Goal: Task Accomplishment & Management: Manage account settings

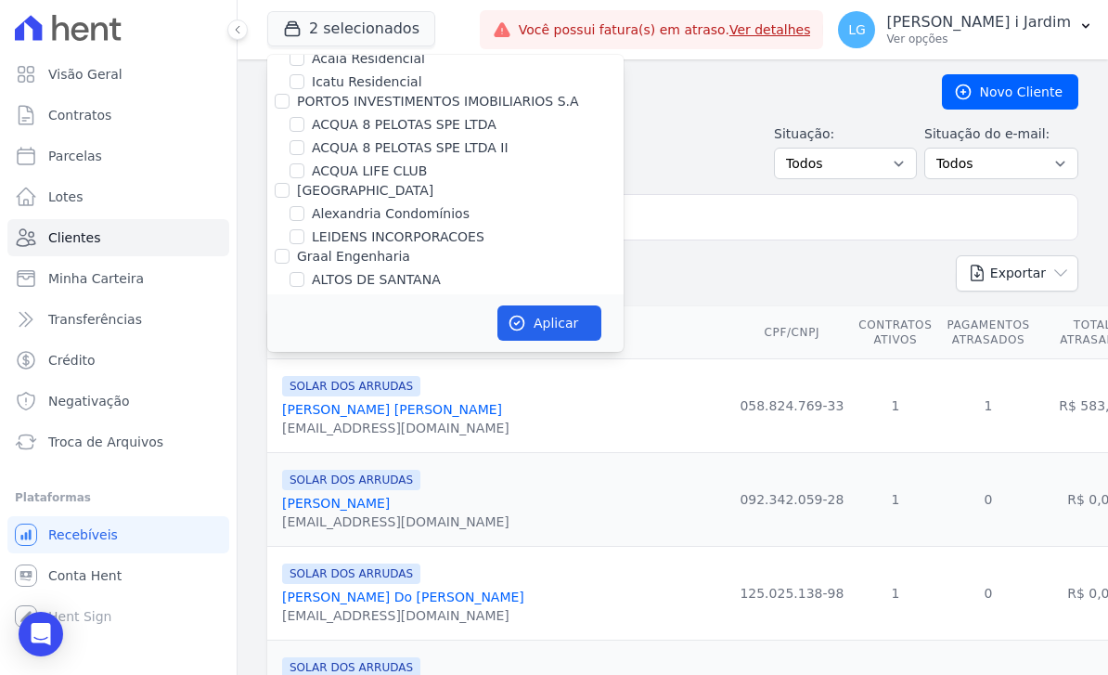
scroll to position [43, 0]
click at [405, 178] on label "ACQUA LIFE CLUB" at bounding box center [369, 171] width 115 height 19
click at [304, 178] on input "ACQUA LIFE CLUB" at bounding box center [297, 171] width 15 height 15
checkbox input "true"
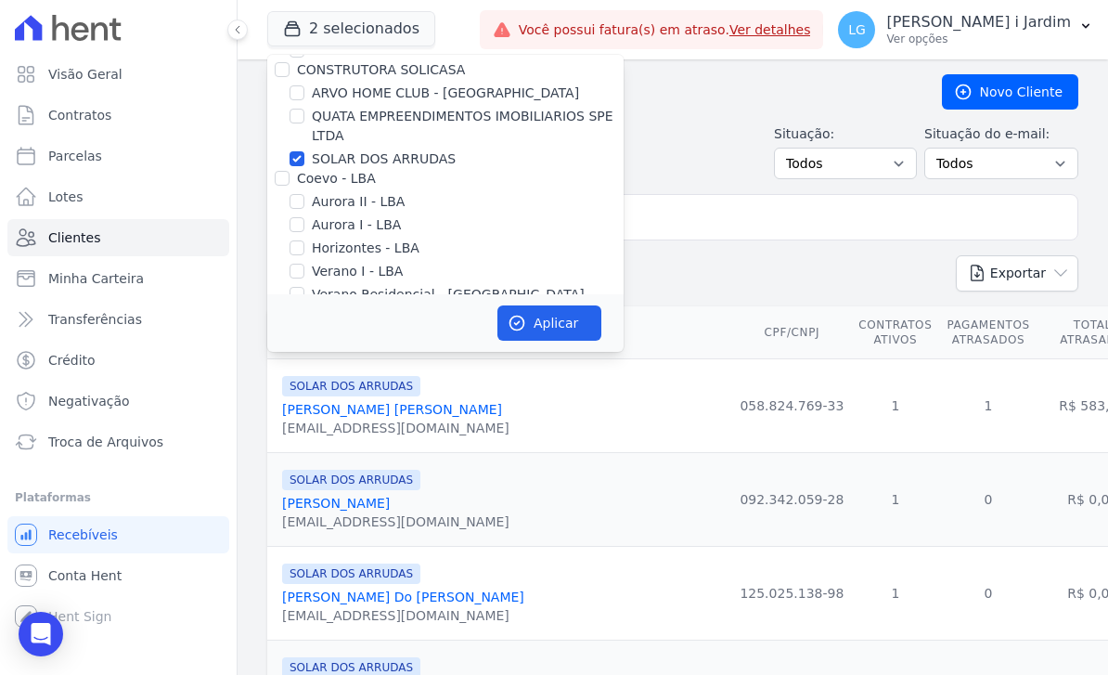
scroll to position [433, 0]
click at [397, 161] on label "SOLAR DOS ARRUDAS" at bounding box center [384, 160] width 144 height 19
click at [304, 161] on input "SOLAR DOS ARRUDAS" at bounding box center [297, 160] width 15 height 15
checkbox input "false"
click at [587, 327] on button "Aplicar" at bounding box center [549, 322] width 104 height 35
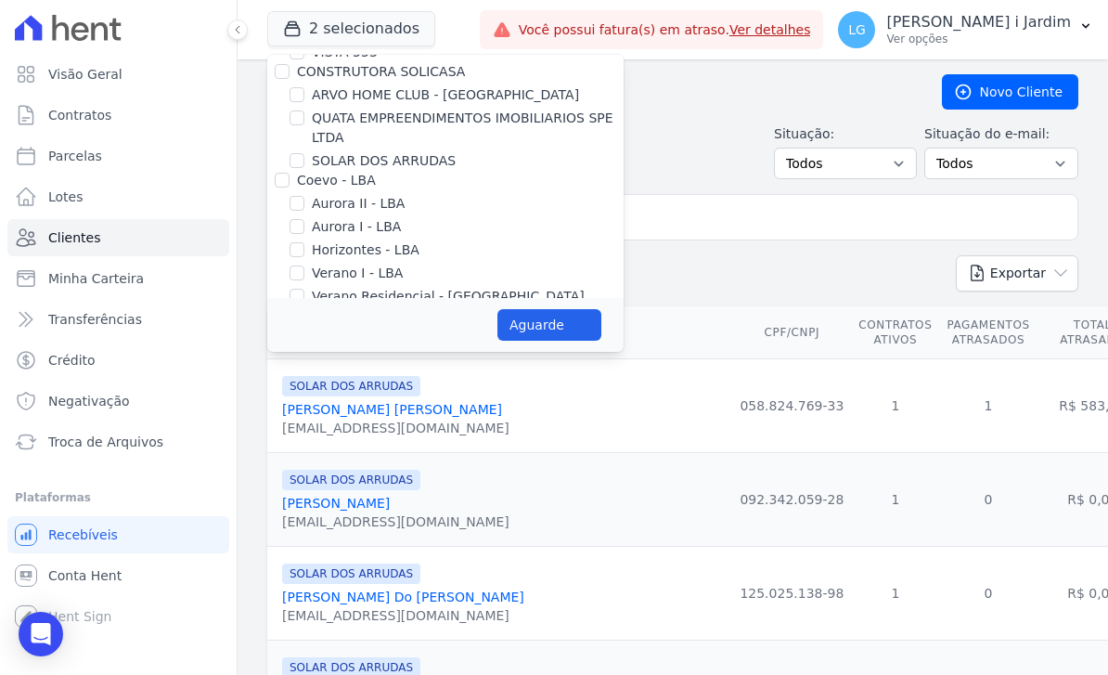
click at [104, 159] on link "Parcelas" at bounding box center [118, 155] width 222 height 37
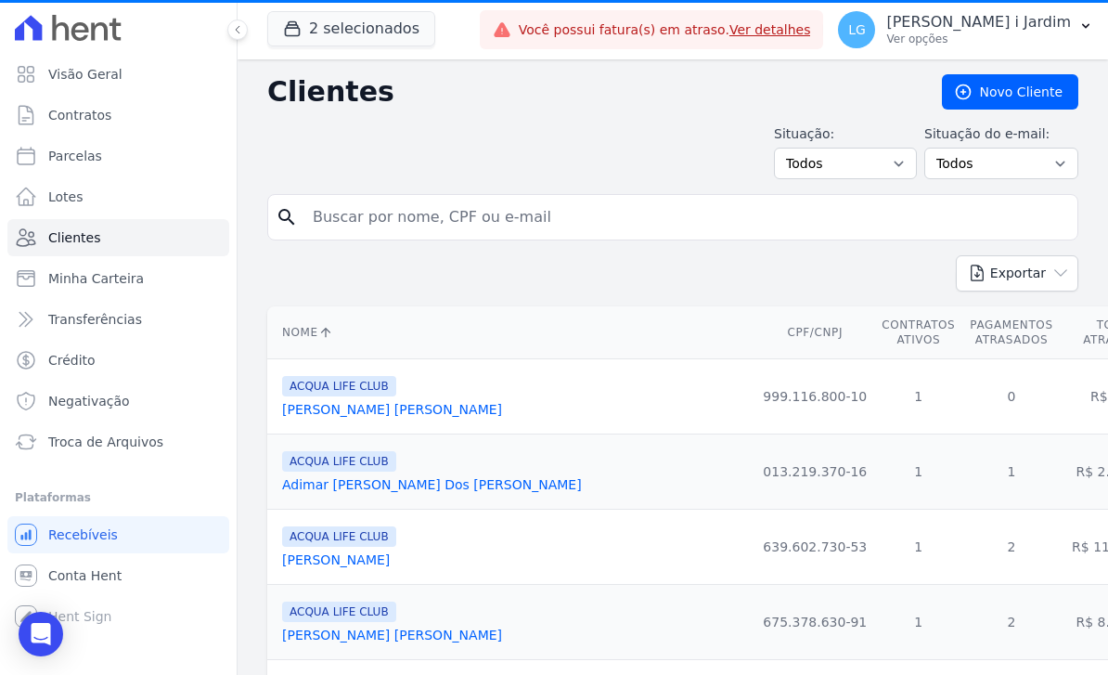
select select
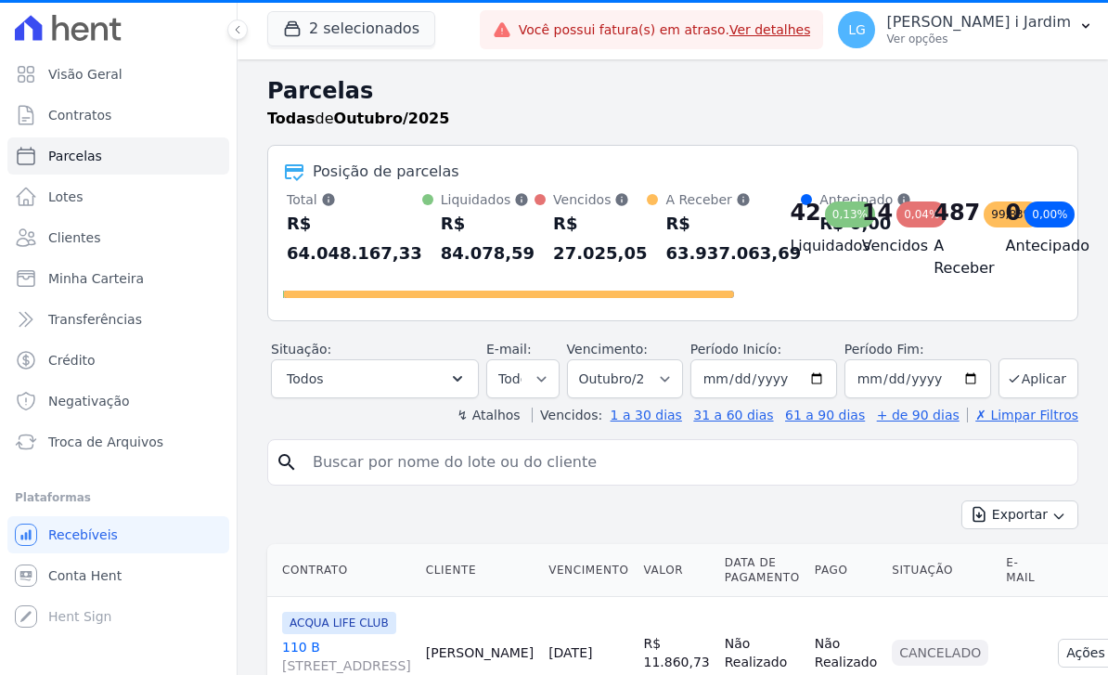
click at [452, 374] on button "Todos" at bounding box center [375, 378] width 208 height 39
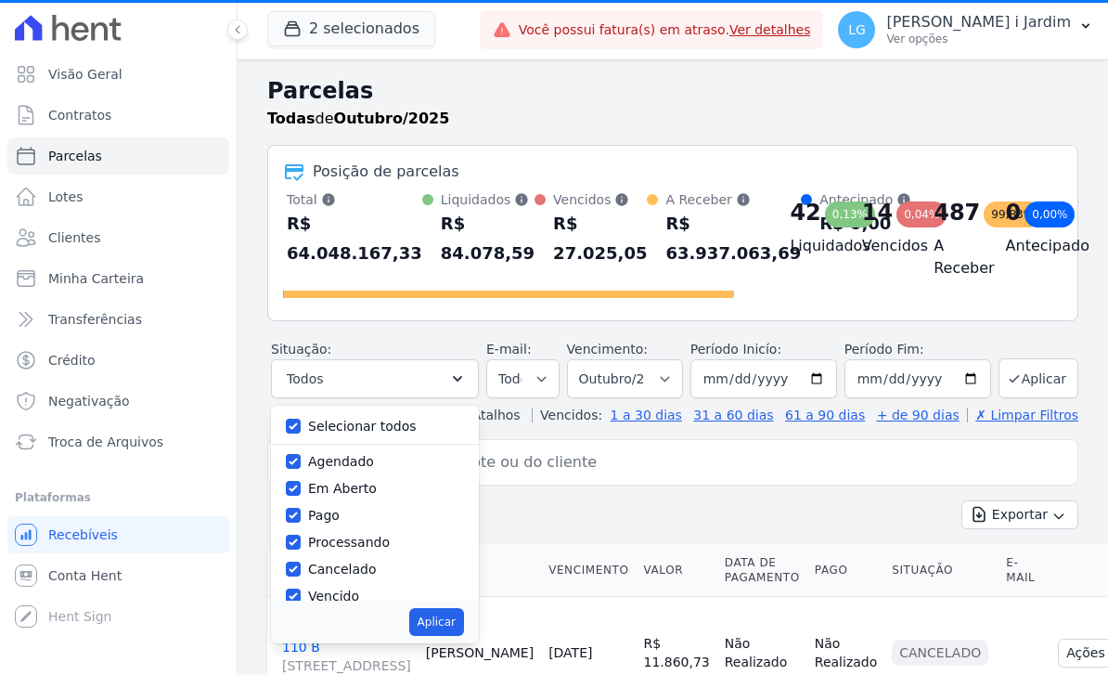
click at [394, 432] on label "Selecionar todos" at bounding box center [362, 426] width 109 height 15
click at [301, 432] on input "Selecionar todos" at bounding box center [293, 426] width 15 height 15
checkbox input "false"
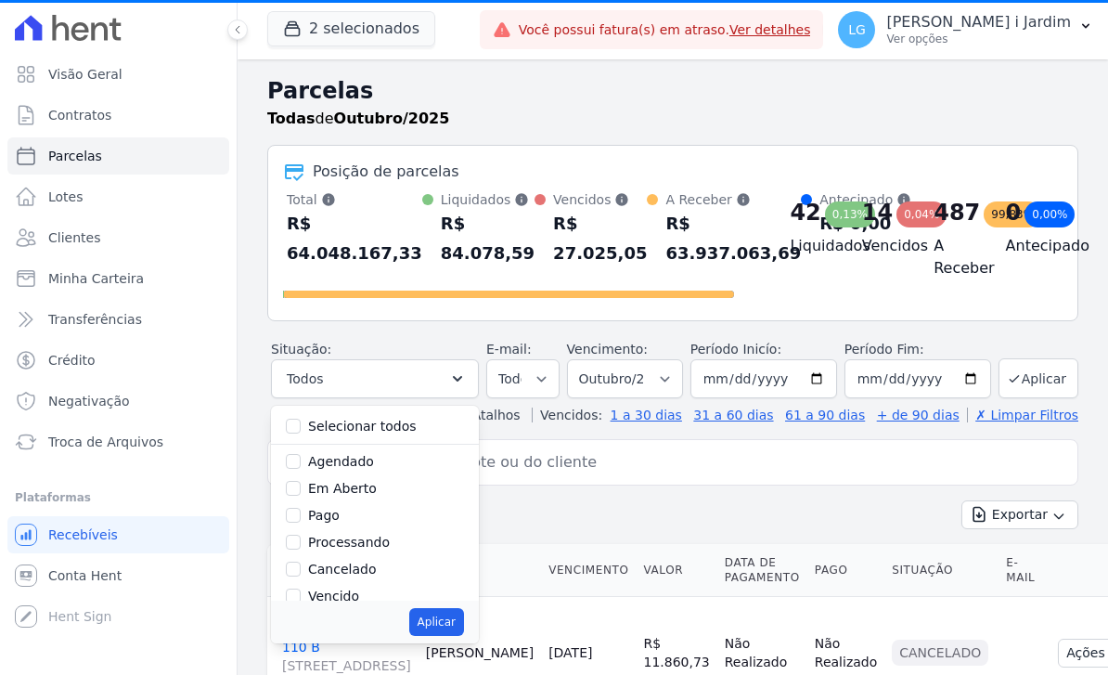
checkbox input "false"
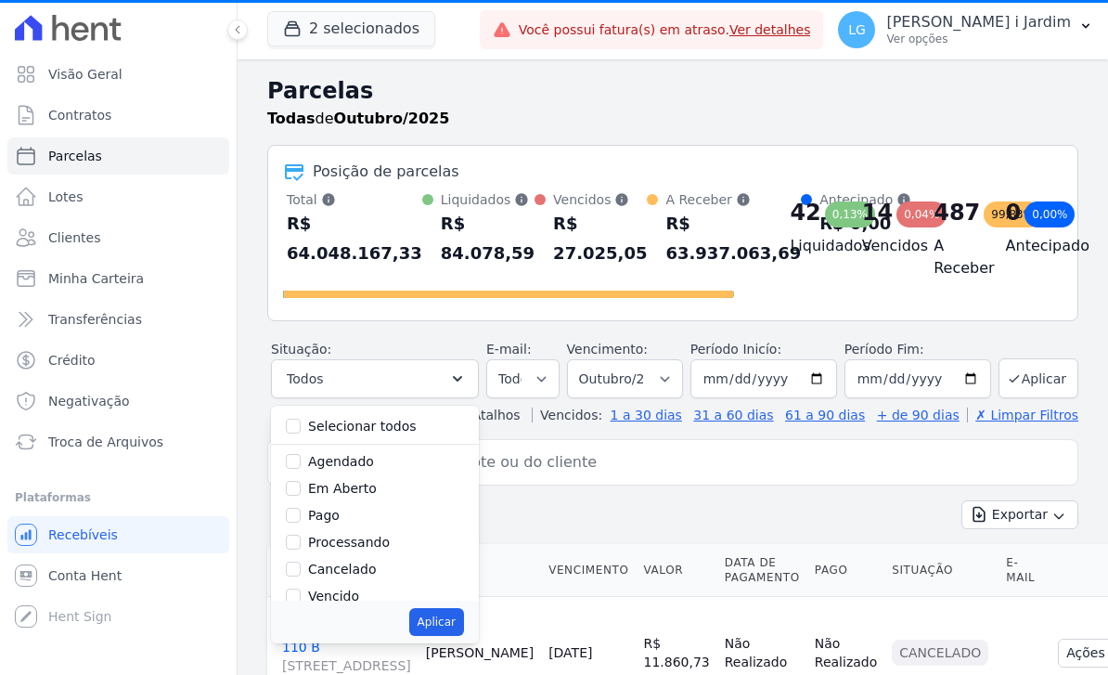
checkbox input "false"
click at [379, 427] on label "Selecionar todos" at bounding box center [362, 426] width 109 height 15
click at [301, 427] on input "Selecionar todos" at bounding box center [293, 426] width 15 height 15
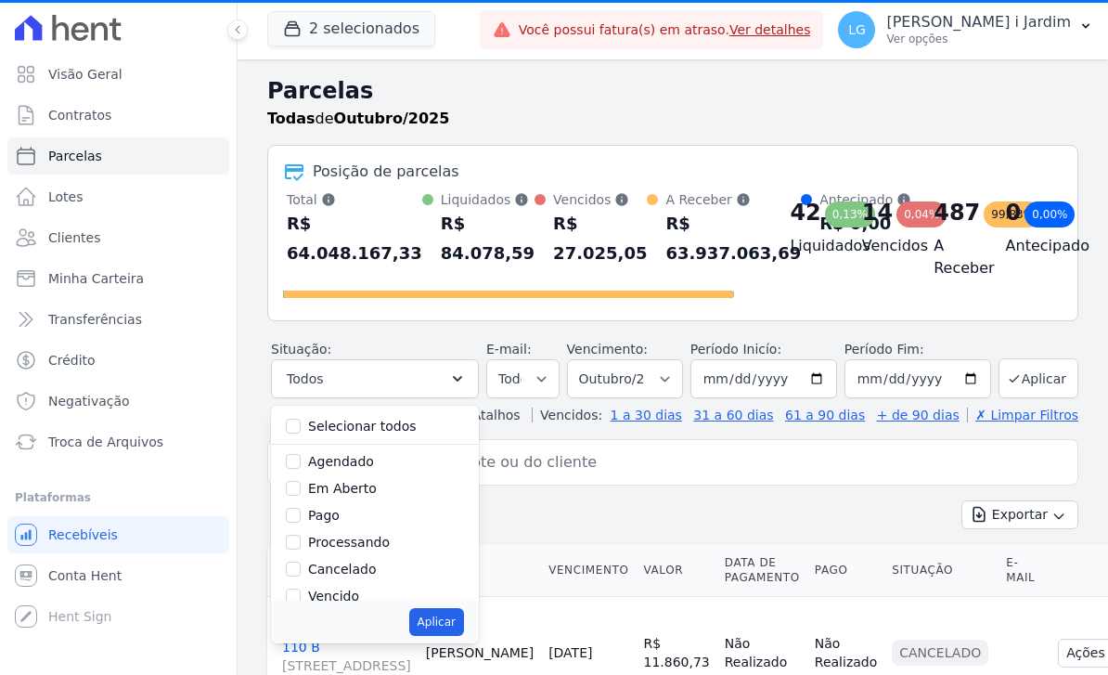
checkbox input "true"
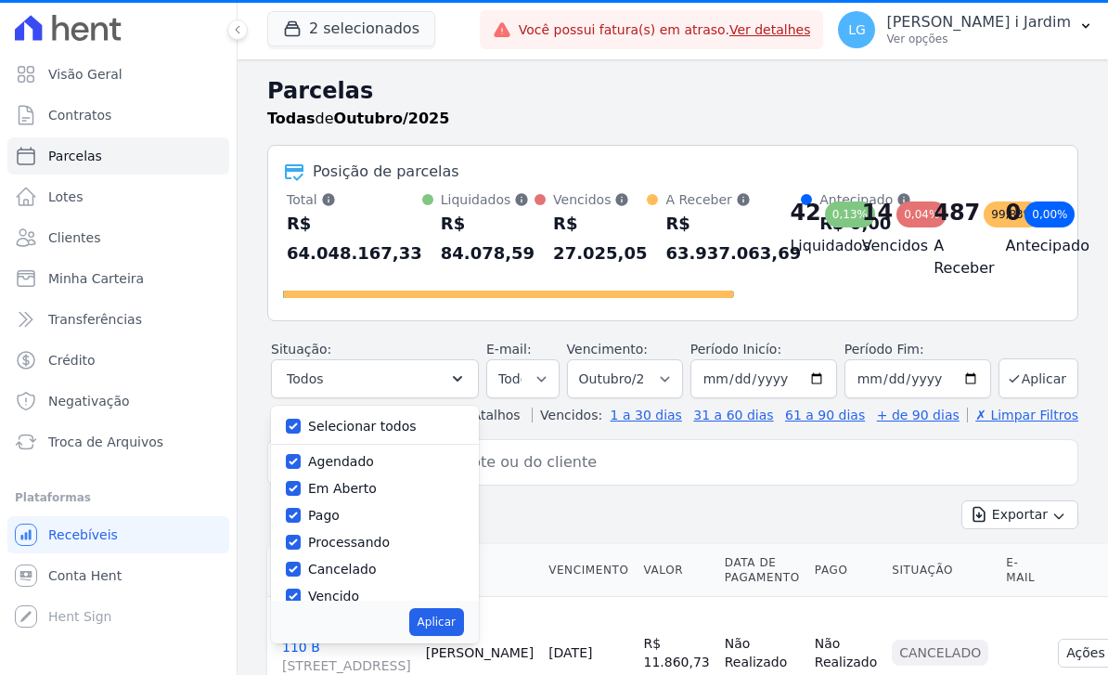
checkbox input "true"
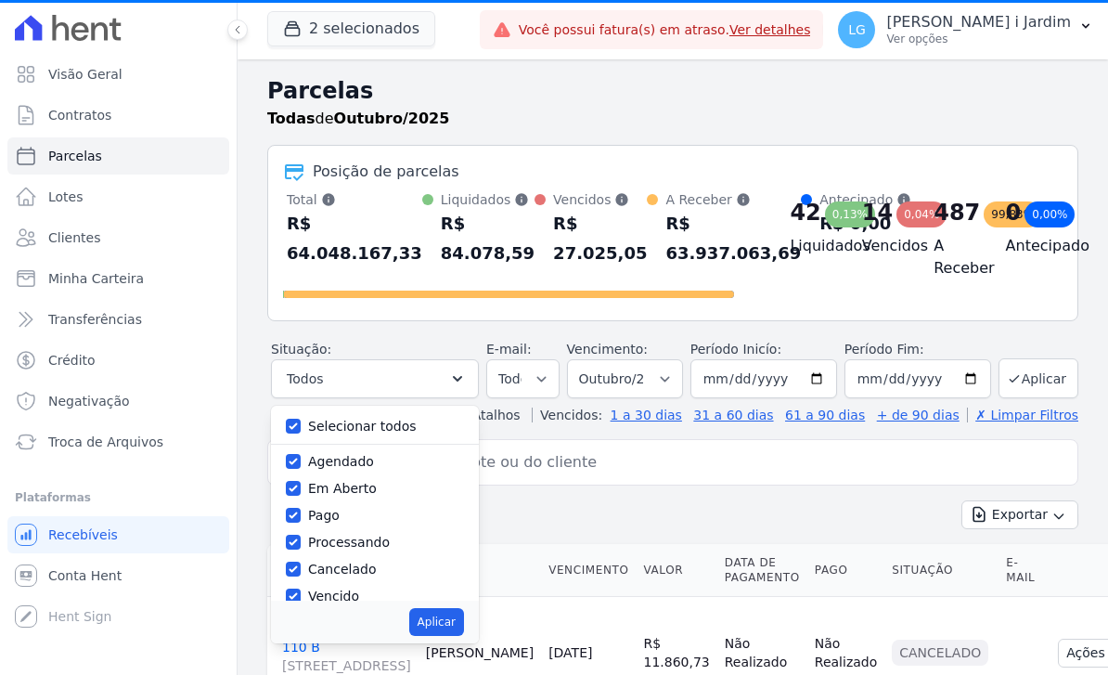
checkbox input "true"
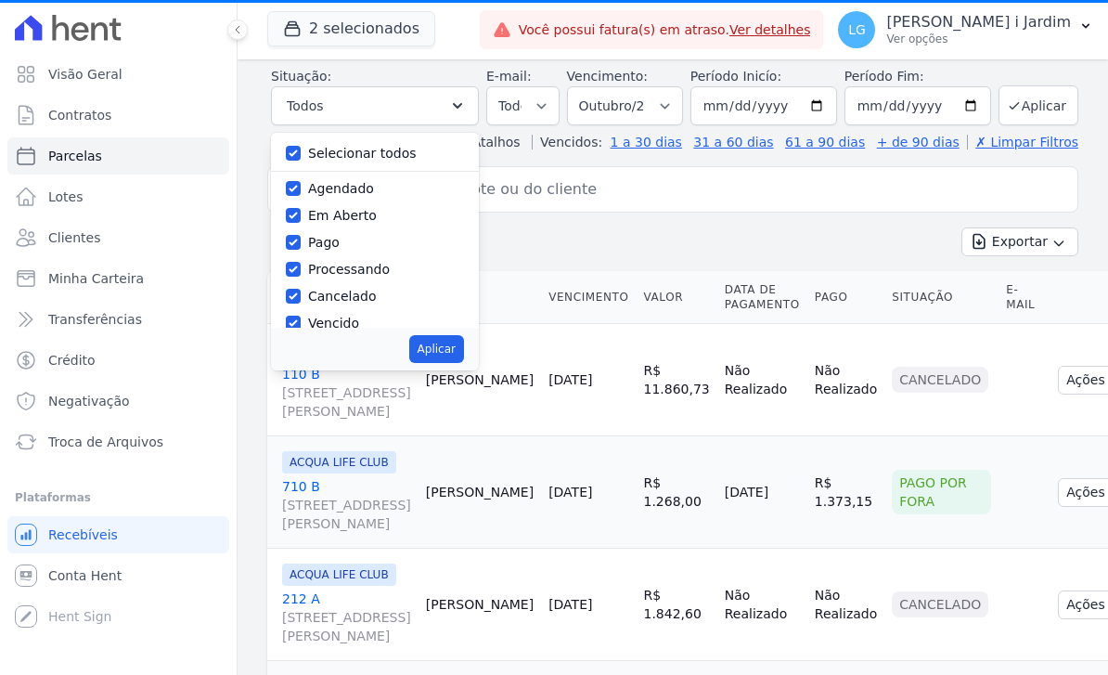
click at [929, 260] on div "Exportar Exportar PDF Exportar CSV" at bounding box center [672, 249] width 811 height 44
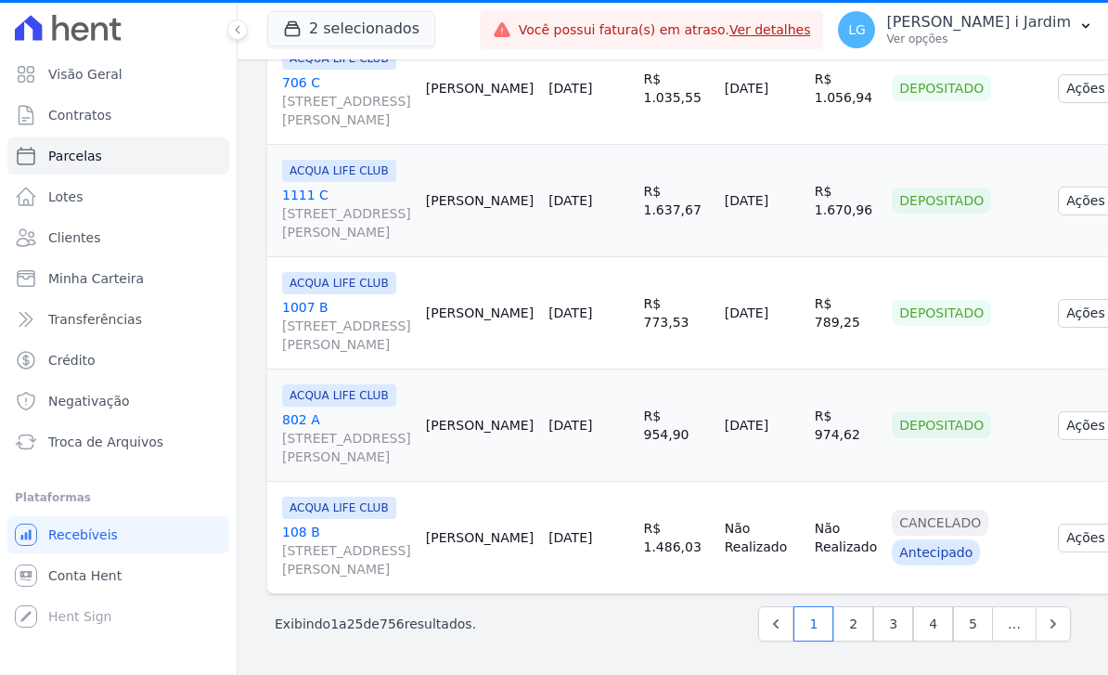
scroll to position [59, 0]
click at [886, 628] on link "3" at bounding box center [893, 623] width 40 height 35
select select
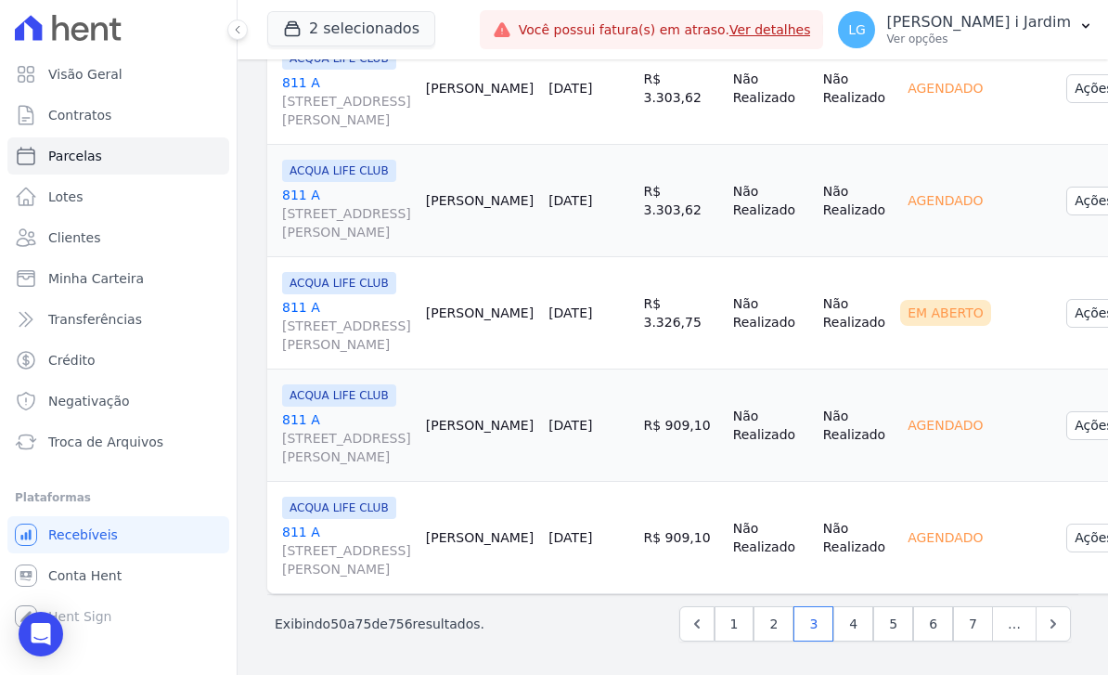
scroll to position [3679, 0]
click at [858, 641] on link "4" at bounding box center [853, 623] width 40 height 35
click at [866, 674] on html "Visão Geral Contratos [GEOGRAPHIC_DATA] Lotes Clientes Minha Carteira Transferê…" at bounding box center [554, 337] width 1108 height 675
select select
